Goal: Navigation & Orientation: Find specific page/section

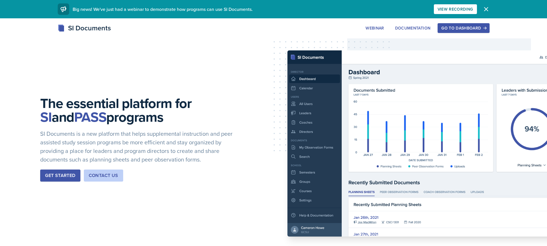
click at [450, 29] on div "Go to Dashboard" at bounding box center [463, 28] width 44 height 5
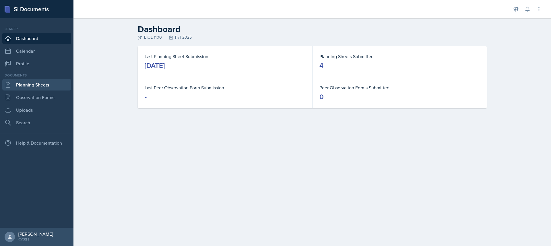
click at [22, 85] on link "Planning Sheets" at bounding box center [36, 84] width 69 height 11
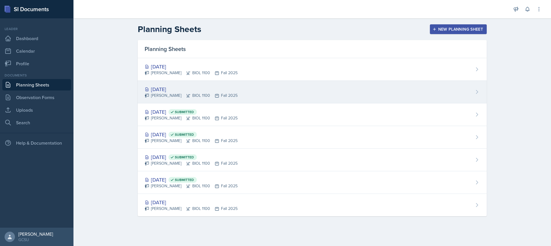
click at [159, 89] on div "[DATE]" at bounding box center [191, 89] width 93 height 8
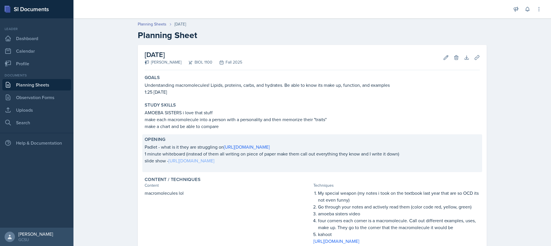
click at [214, 160] on link "[URL][DOMAIN_NAME]" at bounding box center [191, 161] width 46 height 6
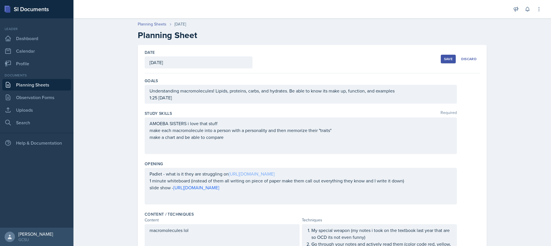
click at [256, 175] on div "Padlet - what is it they are struggling on [URL][DOMAIN_NAME] 1 minute whiteboa…" at bounding box center [301, 186] width 312 height 37
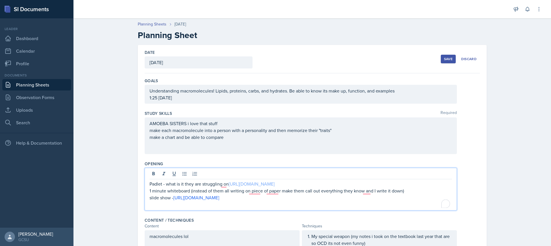
click at [258, 186] on link "[URL][DOMAIN_NAME]" at bounding box center [252, 184] width 46 height 6
drag, startPoint x: 253, startPoint y: 186, endPoint x: 282, endPoint y: 134, distance: 59.2
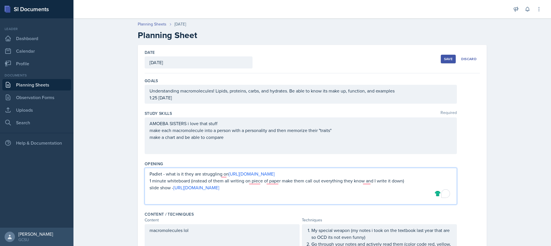
click at [518, 160] on div "Planning Sheets [DATE] Planning Sheet Date [DATE] [DATE] 31 1 2 3 4 5 6 7 8 9 1…" at bounding box center [311, 227] width 477 height 425
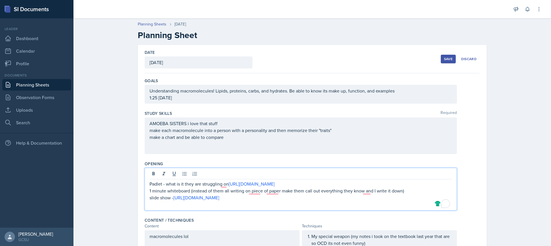
drag, startPoint x: 316, startPoint y: 172, endPoint x: 540, endPoint y: 162, distance: 224.8
click at [540, 162] on div "Planning Sheets [DATE] Planning Sheet Date [DATE] [DATE] 31 1 2 3 4 5 6 7 8 9 1…" at bounding box center [311, 230] width 477 height 431
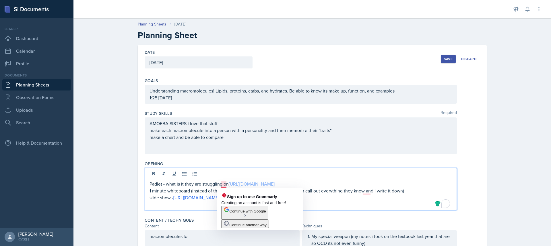
drag, startPoint x: 360, startPoint y: 172, endPoint x: 229, endPoint y: 186, distance: 131.9
click at [229, 186] on p "Padlet - what is it they are struggling on [URL][DOMAIN_NAME]" at bounding box center [300, 184] width 302 height 7
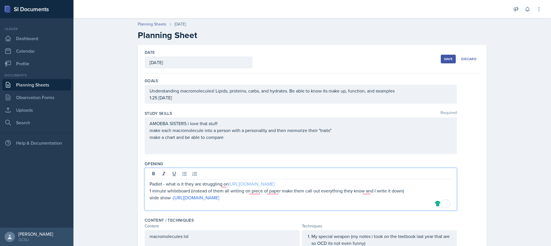
copy link "[URL][DOMAIN_NAME]"
